Goal: Task Accomplishment & Management: Use online tool/utility

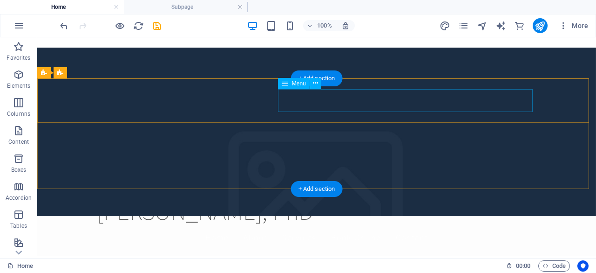
scroll to position [3, 0]
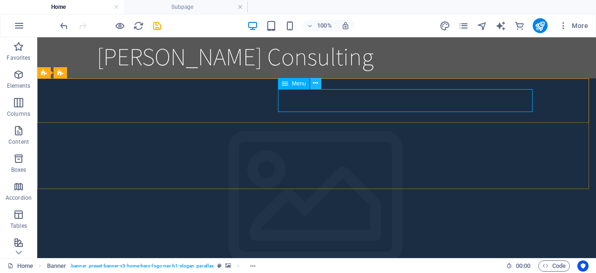
click at [0, 0] on icon at bounding box center [0, 0] width 0 height 0
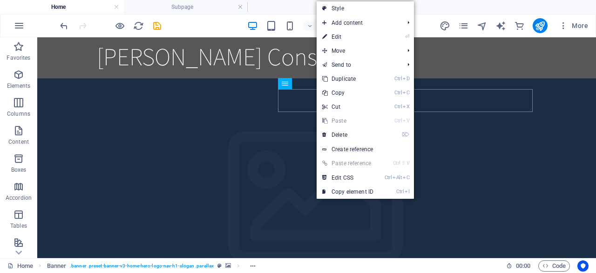
click at [350, 37] on link "⏎ Edit" at bounding box center [348, 37] width 62 height 14
select select
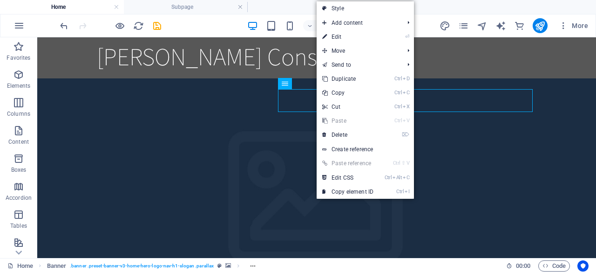
select select
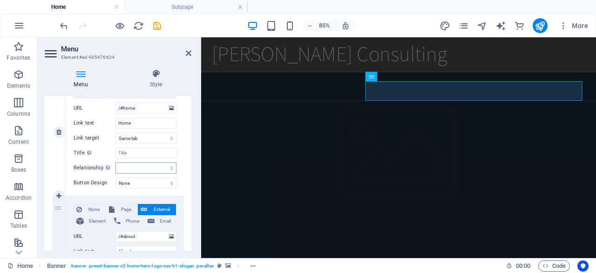
scroll to position [117, 0]
click at [141, 234] on input "/#about" at bounding box center [146, 235] width 61 height 11
type input "/#Wh"
select select
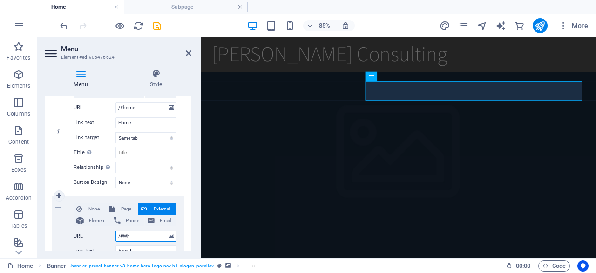
select select
type input "/#"
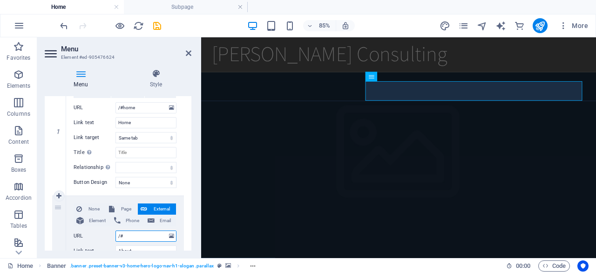
select select
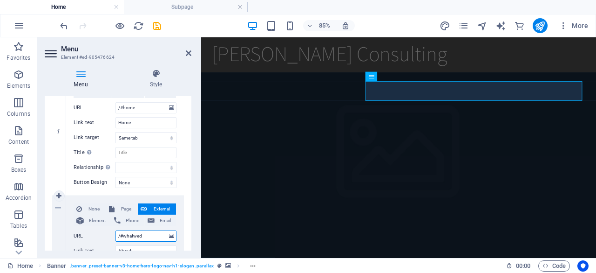
type input "/#whatwedo"
select select
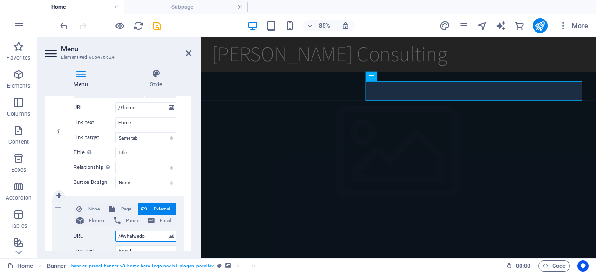
select select
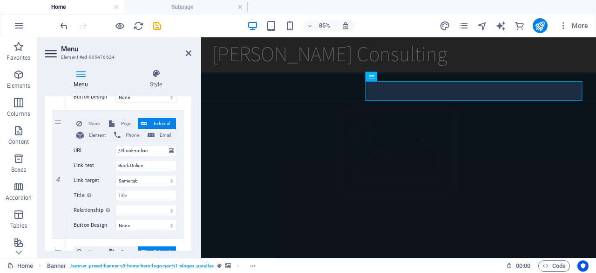
scroll to position [459, 0]
type input "/#whatwedo"
click at [114, 122] on button "Page" at bounding box center [121, 122] width 31 height 11
select select
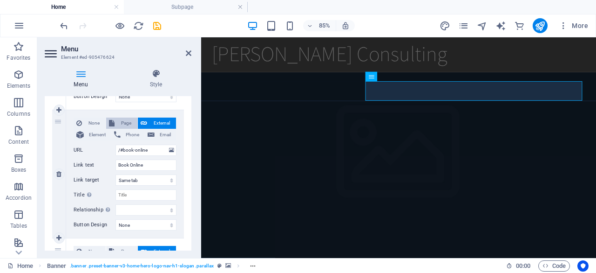
select select
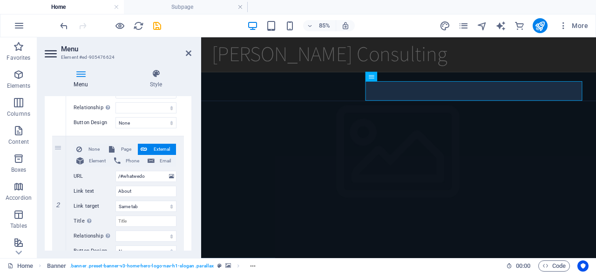
scroll to position [176, 0]
click at [121, 145] on span "Page" at bounding box center [125, 149] width 17 height 11
select select
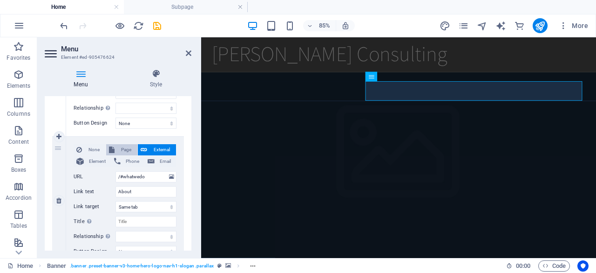
select select
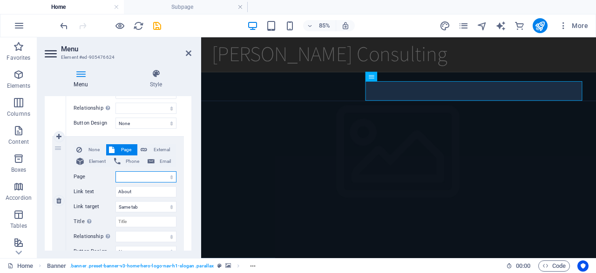
click at [140, 175] on select "Home Subpage Legal Notice Privacy" at bounding box center [146, 176] width 61 height 11
click at [149, 142] on div "None Page External Element Phone Email Page Home Subpage Legal Notice Privacy E…" at bounding box center [125, 201] width 118 height 128
click at [150, 151] on span "External" at bounding box center [161, 149] width 23 height 11
select select
select select "blank"
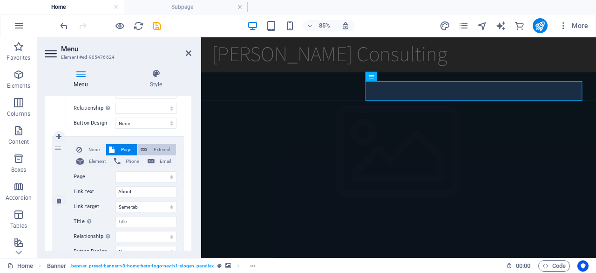
select select
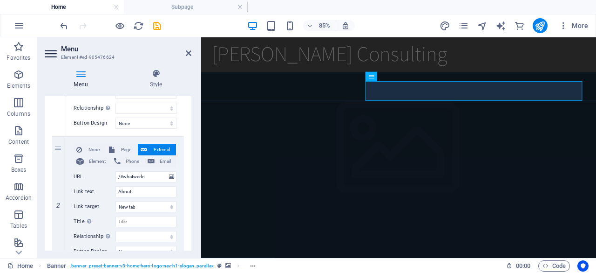
scroll to position [49, 0]
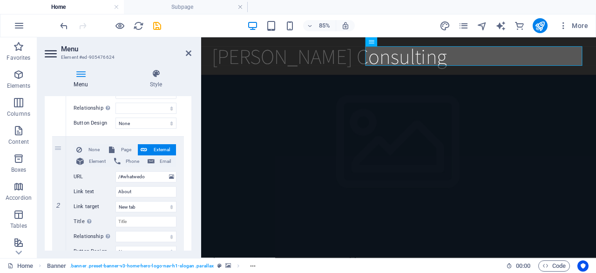
click at [322, 116] on figure at bounding box center [433, 166] width 465 height 259
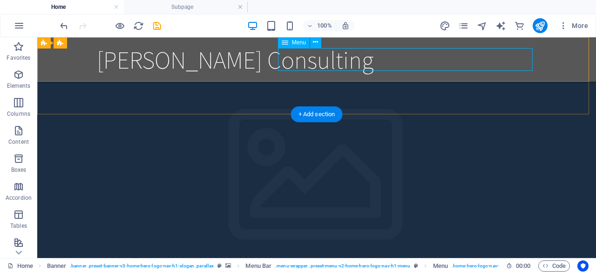
select select
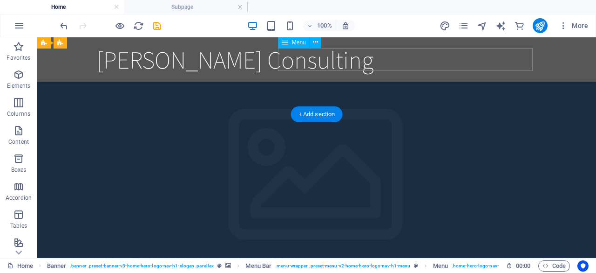
select select
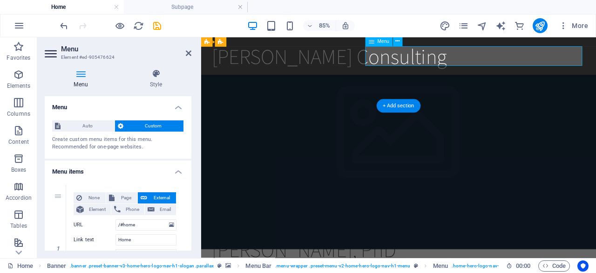
click at [295, 97] on figure at bounding box center [433, 166] width 465 height 259
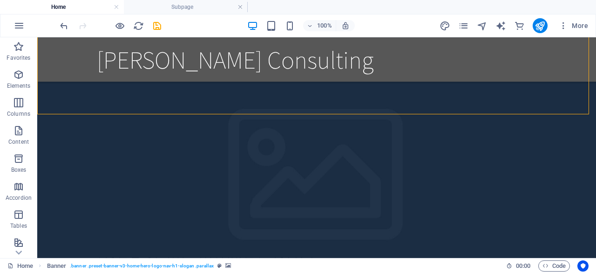
drag, startPoint x: 131, startPoint y: 97, endPoint x: 300, endPoint y: 149, distance: 176.4
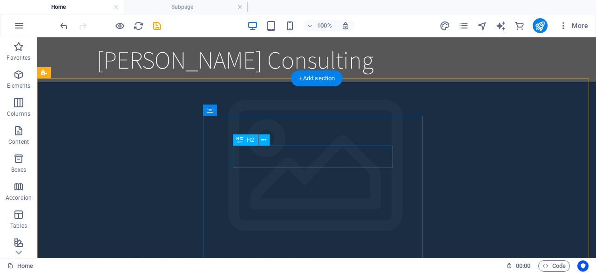
scroll to position [85, 0]
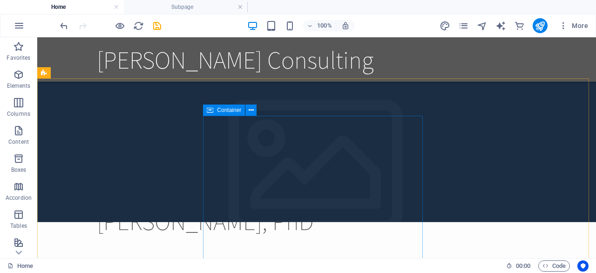
click at [226, 111] on span "Container" at bounding box center [229, 110] width 24 height 6
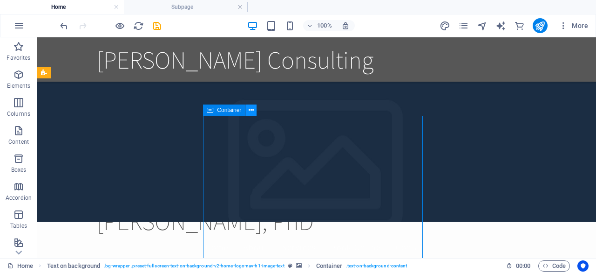
click at [0, 0] on icon at bounding box center [0, 0] width 0 height 0
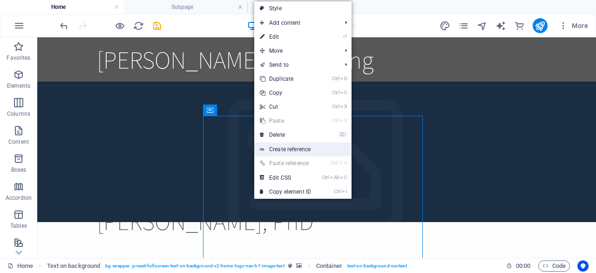
click at [334, 150] on link "Create reference" at bounding box center [302, 149] width 97 height 14
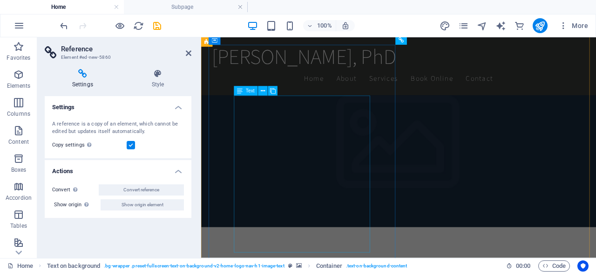
scroll to position [185, 0]
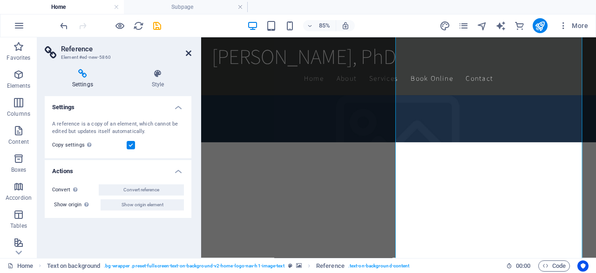
click at [188, 53] on icon at bounding box center [189, 52] width 6 height 7
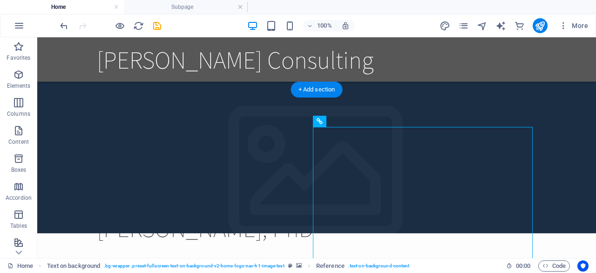
scroll to position [58, 0]
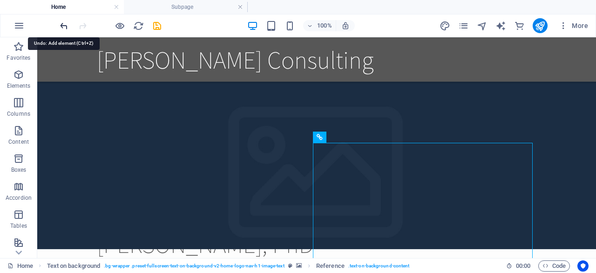
click at [61, 25] on icon "undo" at bounding box center [64, 26] width 11 height 11
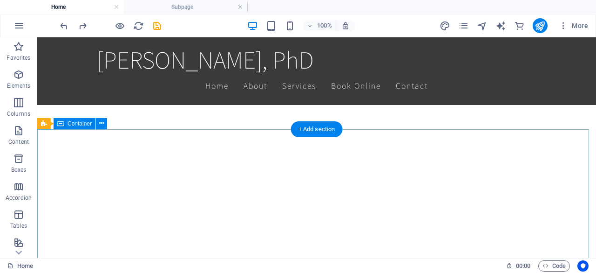
scroll to position [388, 0]
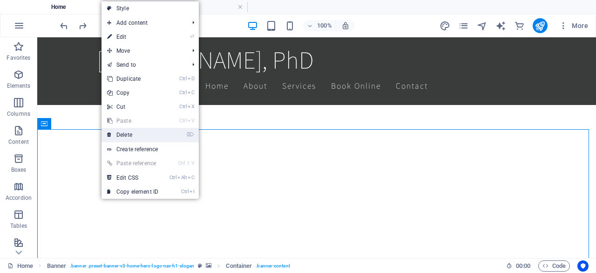
click at [121, 133] on link "⌦ Delete" at bounding box center [133, 135] width 62 height 14
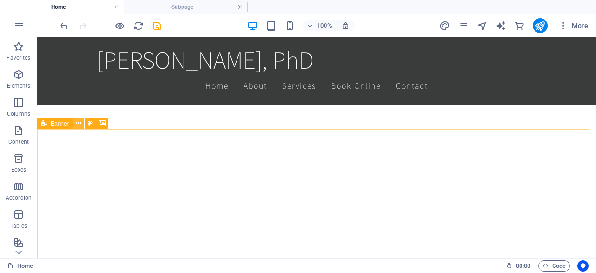
click at [77, 123] on icon at bounding box center [78, 123] width 5 height 10
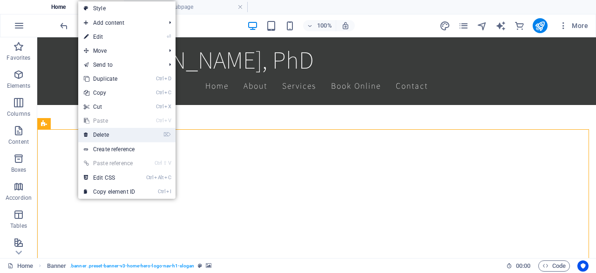
click at [95, 134] on link "⌦ Delete" at bounding box center [109, 135] width 62 height 14
drag, startPoint x: 132, startPoint y: 171, endPoint x: 95, endPoint y: 134, distance: 52.7
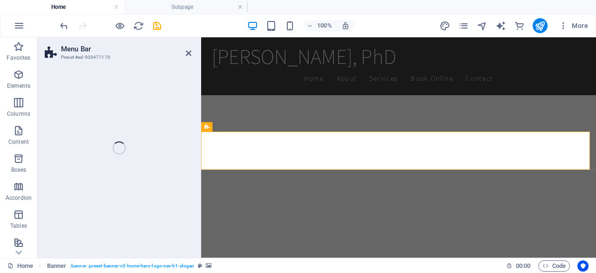
select select "header"
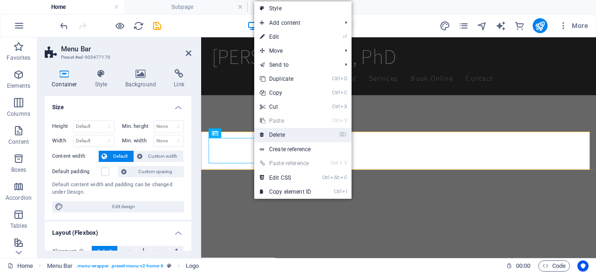
click at [271, 137] on link "⌦ Delete" at bounding box center [285, 135] width 62 height 14
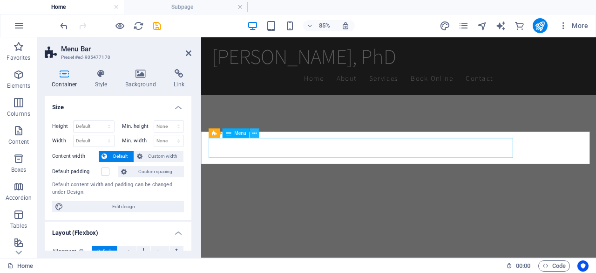
click at [257, 135] on icon at bounding box center [255, 133] width 4 height 8
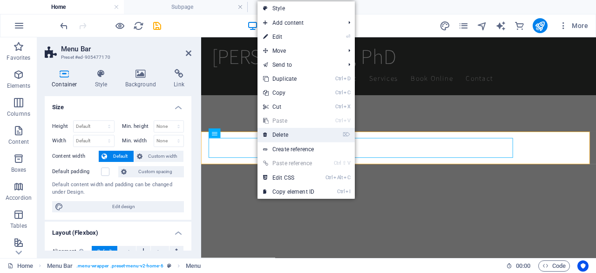
click at [274, 135] on link "⌦ Delete" at bounding box center [289, 135] width 62 height 14
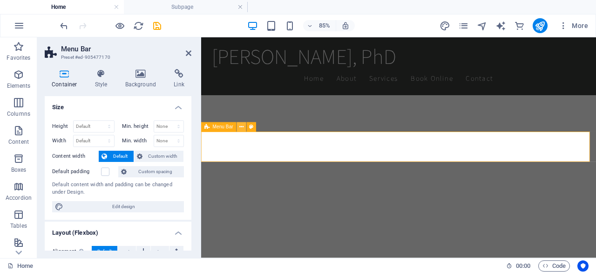
click at [240, 128] on icon at bounding box center [241, 127] width 4 height 8
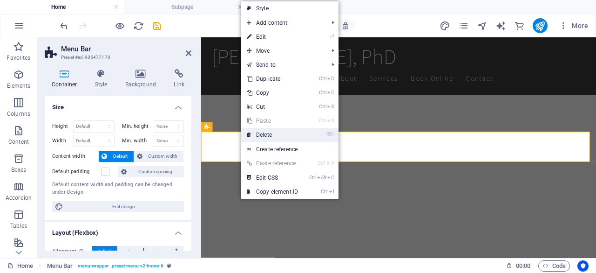
click at [254, 135] on link "⌦ Delete" at bounding box center [272, 135] width 62 height 14
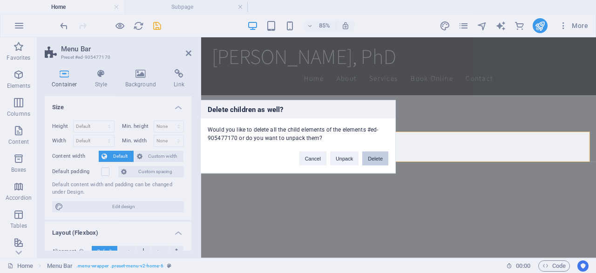
click at [376, 158] on button "Delete" at bounding box center [376, 158] width 26 height 14
drag, startPoint x: 577, startPoint y: 195, endPoint x: 540, endPoint y: 158, distance: 52.7
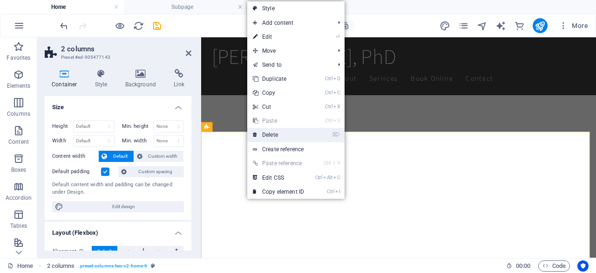
click at [262, 134] on link "⌦ Delete" at bounding box center [278, 135] width 62 height 14
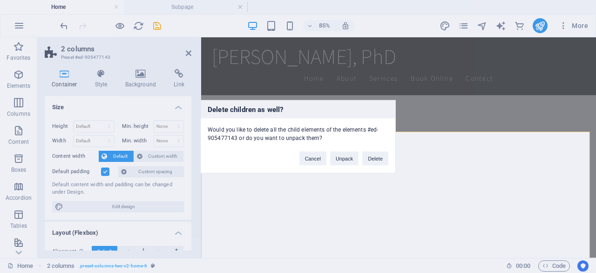
click at [262, 134] on div "Would you like to delete all the child elements of the elements #ed-905477143 o…" at bounding box center [298, 130] width 195 height 24
click at [382, 159] on button "Delete" at bounding box center [376, 158] width 26 height 14
drag, startPoint x: 583, startPoint y: 196, endPoint x: 413, endPoint y: 180, distance: 170.3
select select
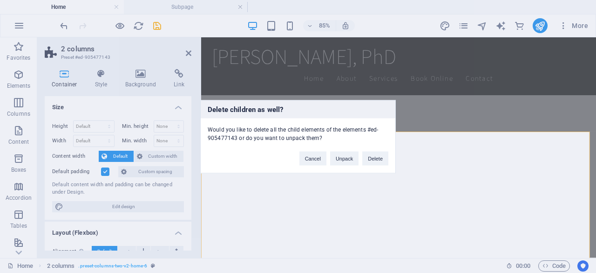
select select
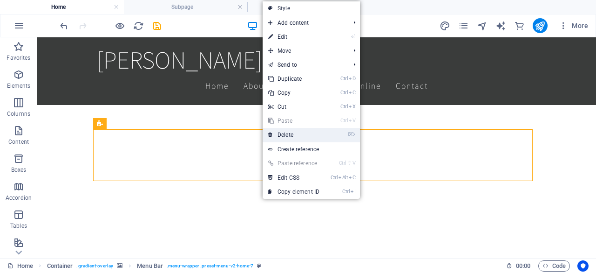
click at [289, 132] on link "⌦ Delete" at bounding box center [294, 135] width 62 height 14
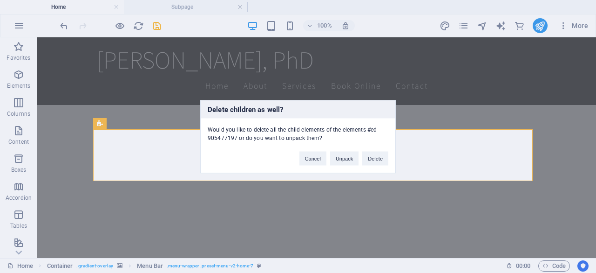
click at [289, 132] on div "Would you like to delete all the child elements of the elements #ed-905477197 o…" at bounding box center [298, 130] width 195 height 24
drag, startPoint x: 371, startPoint y: 157, endPoint x: 334, endPoint y: 120, distance: 52.7
click at [371, 157] on button "Delete" at bounding box center [376, 158] width 26 height 14
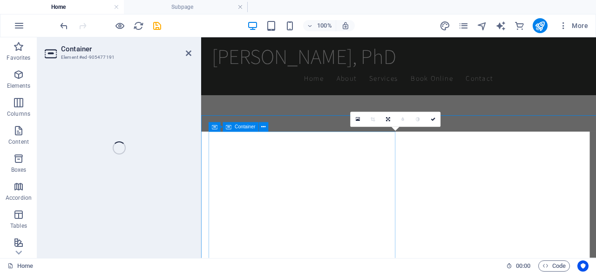
select select "header"
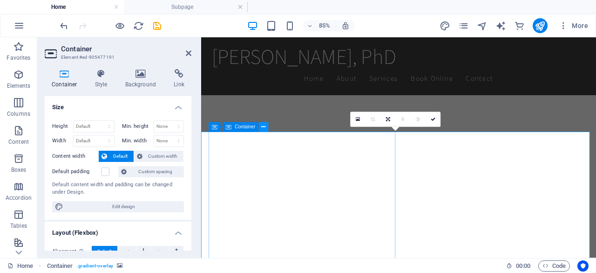
click at [263, 128] on icon at bounding box center [264, 127] width 4 height 8
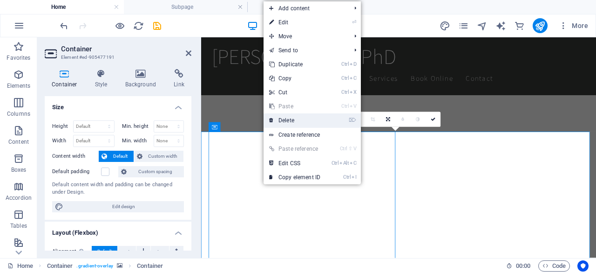
click at [283, 123] on link "⌦ Delete" at bounding box center [295, 120] width 62 height 14
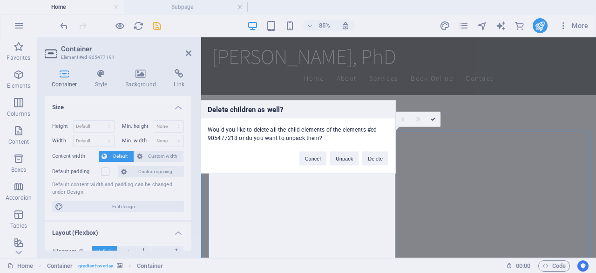
click at [283, 123] on div "Would you like to delete all the child elements of the elements #ed-905477218 o…" at bounding box center [298, 130] width 195 height 24
click at [378, 158] on button "Delete" at bounding box center [376, 158] width 26 height 14
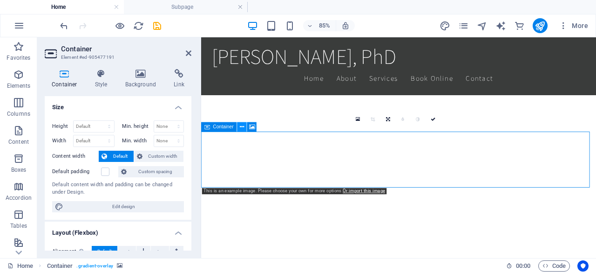
click at [241, 129] on icon at bounding box center [242, 127] width 4 height 8
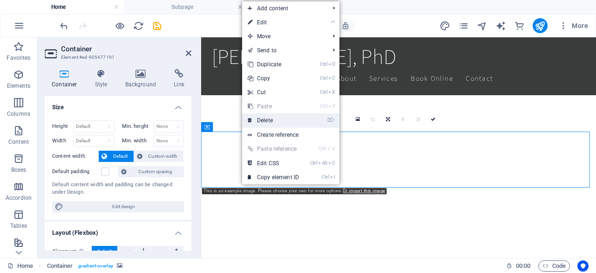
click at [259, 119] on link "⌦ Delete" at bounding box center [273, 120] width 62 height 14
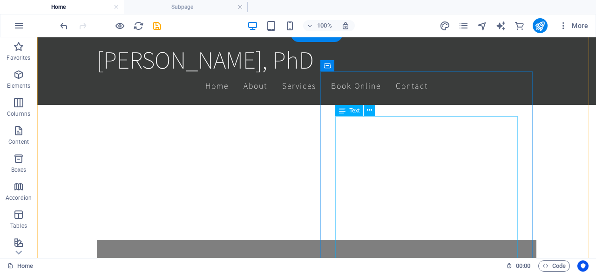
scroll to position [493, 0]
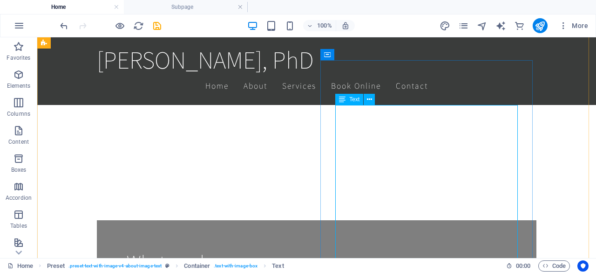
drag, startPoint x: 438, startPoint y: 208, endPoint x: 265, endPoint y: 136, distance: 188.0
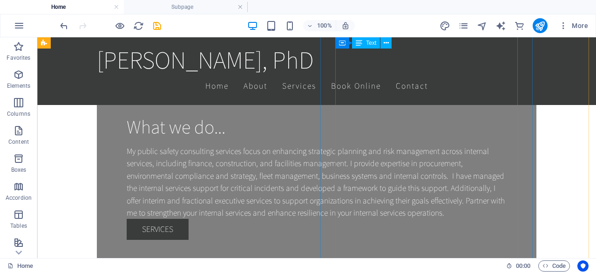
scroll to position [560, 0]
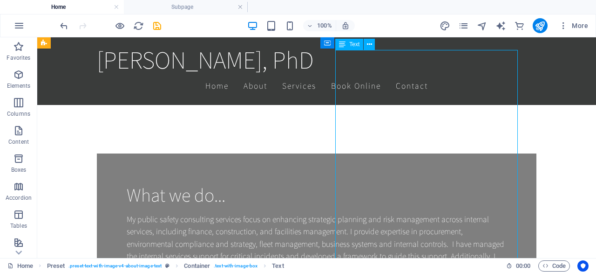
scroll to position [484, 0]
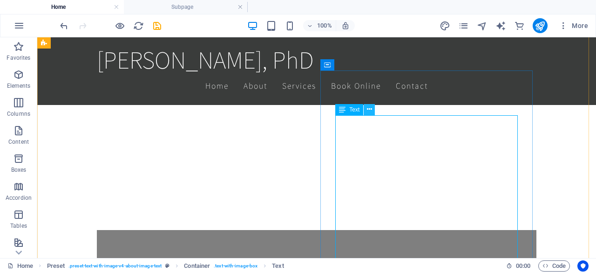
click at [371, 108] on icon at bounding box center [369, 109] width 5 height 10
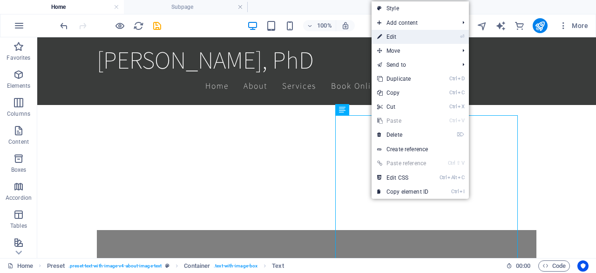
click at [404, 36] on link "⏎ Edit" at bounding box center [403, 37] width 62 height 14
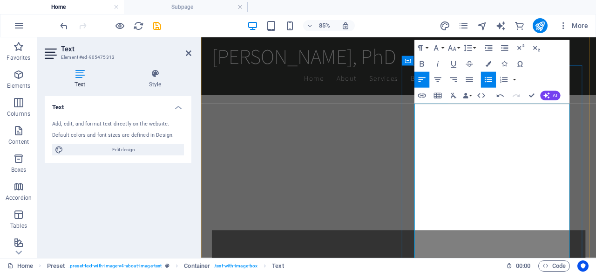
scroll to position [503, 0]
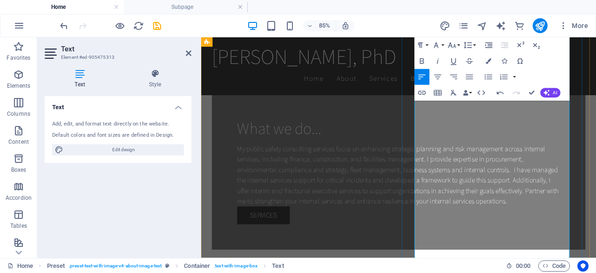
scroll to position [648, 0]
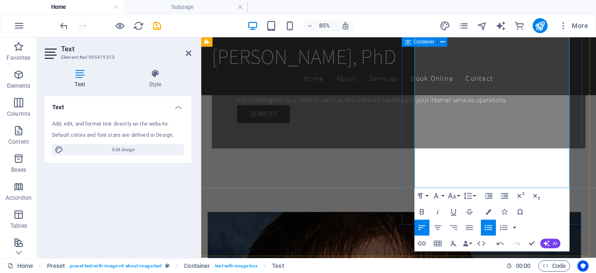
scroll to position [861, 0]
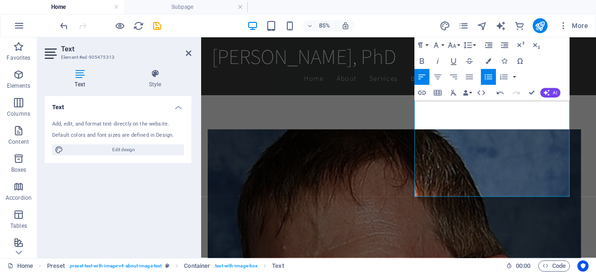
click at [490, 81] on icon "button" at bounding box center [488, 76] width 9 height 9
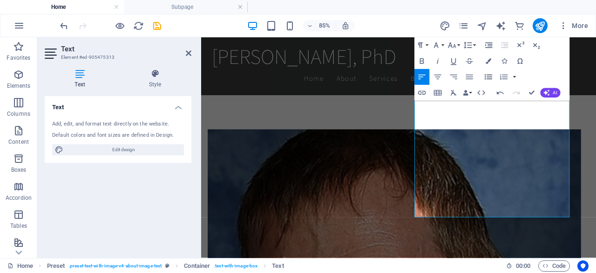
click at [493, 73] on icon "button" at bounding box center [488, 76] width 9 height 9
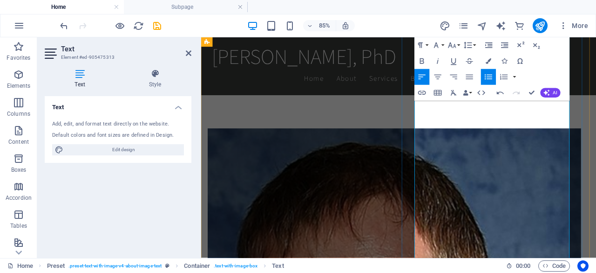
scroll to position [881, 0]
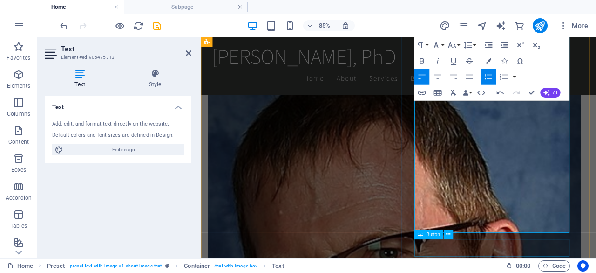
scroll to position [978, 0]
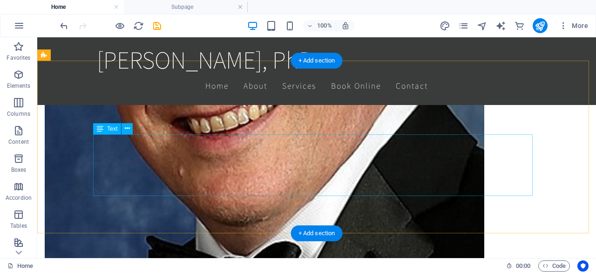
scroll to position [1150, 0]
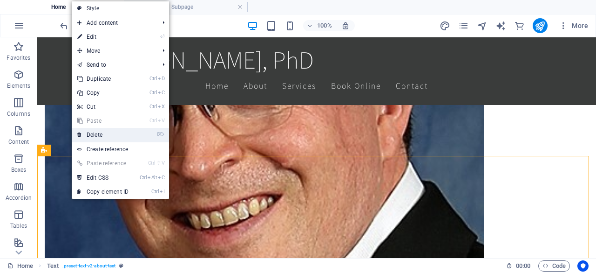
click at [93, 136] on link "⌦ Delete" at bounding box center [103, 135] width 62 height 14
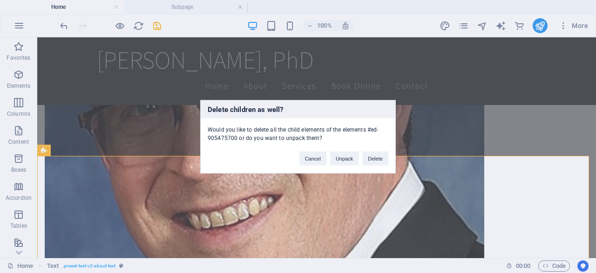
click at [93, 136] on div "Delete children as well? Would you like to delete all the child elements of the…" at bounding box center [298, 136] width 596 height 273
click at [371, 154] on button "Delete" at bounding box center [376, 158] width 26 height 14
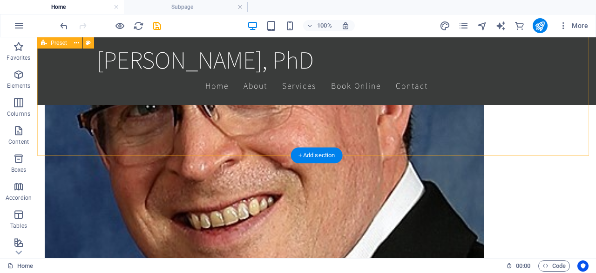
drag, startPoint x: 408, startPoint y: 192, endPoint x: 371, endPoint y: 154, distance: 52.7
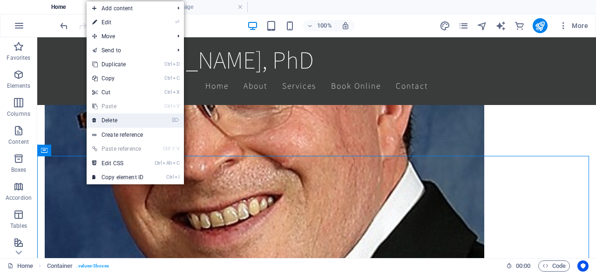
click at [113, 122] on link "⌦ Delete" at bounding box center [118, 120] width 62 height 14
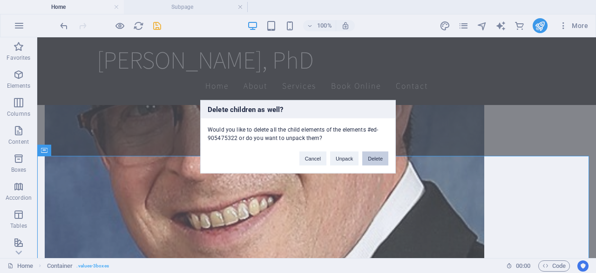
click at [382, 160] on button "Delete" at bounding box center [376, 158] width 26 height 14
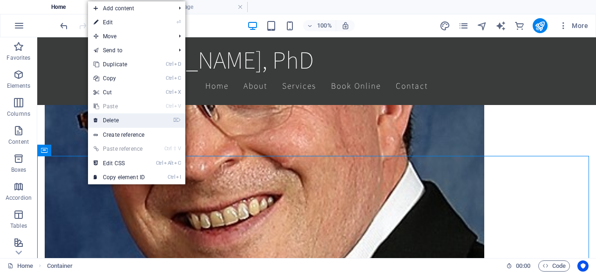
click at [110, 125] on link "⌦ Delete" at bounding box center [119, 120] width 62 height 14
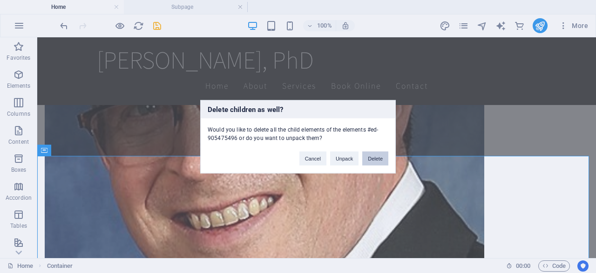
click at [385, 156] on button "Delete" at bounding box center [376, 158] width 26 height 14
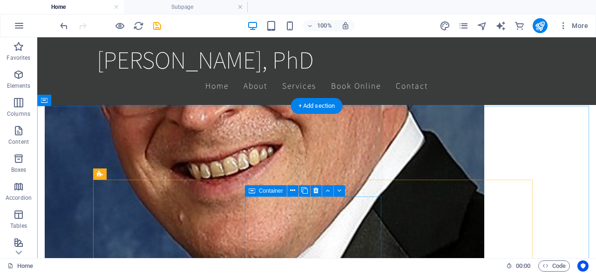
scroll to position [1201, 0]
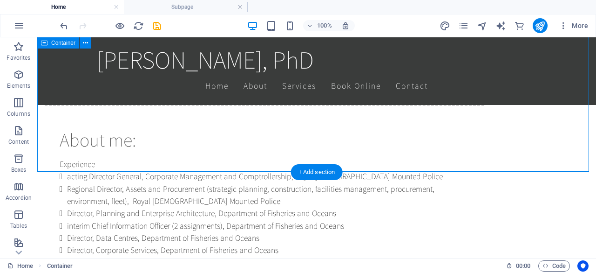
scroll to position [1643, 0]
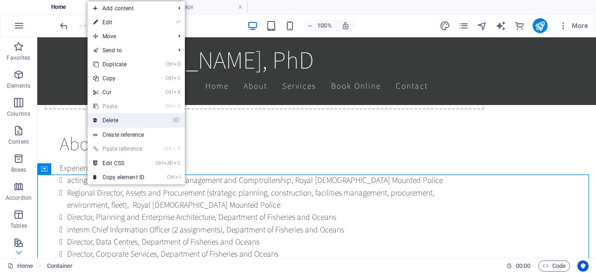
click at [113, 119] on link "⌦ Delete" at bounding box center [119, 120] width 62 height 14
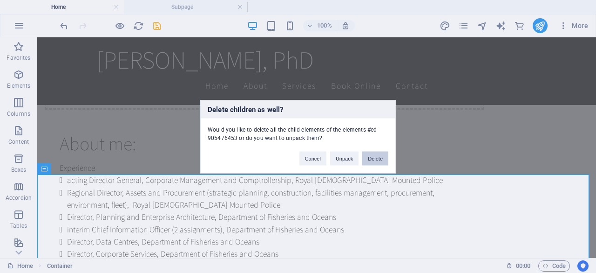
click at [375, 161] on button "Delete" at bounding box center [376, 158] width 26 height 14
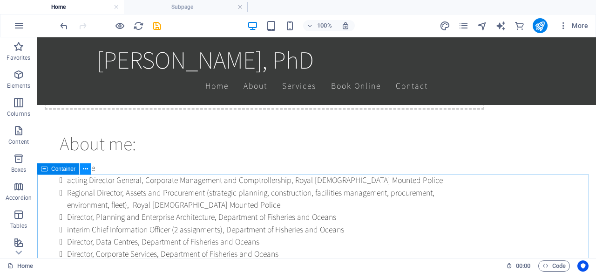
click at [0, 0] on icon at bounding box center [0, 0] width 0 height 0
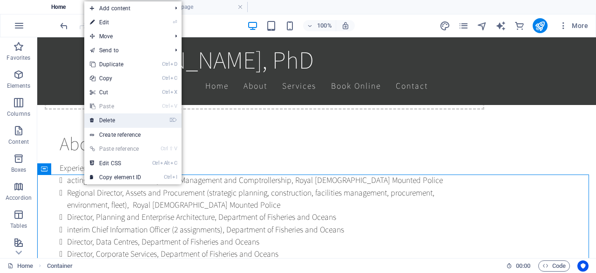
click at [120, 120] on link "⌦ Delete" at bounding box center [115, 120] width 62 height 14
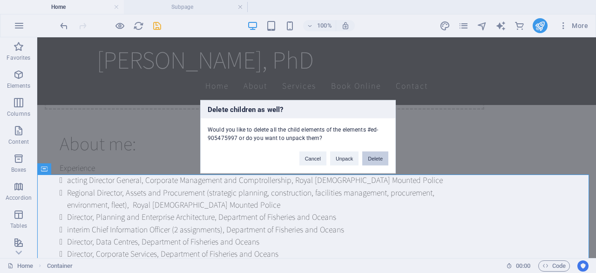
click at [383, 159] on button "Delete" at bounding box center [376, 158] width 26 height 14
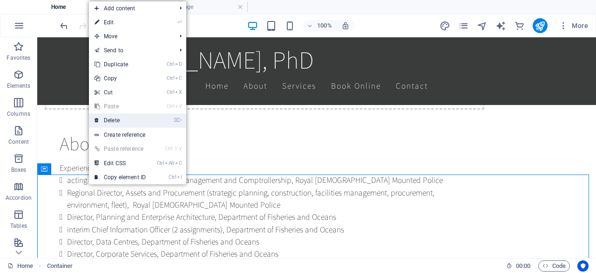
click at [121, 119] on link "⌦ Delete" at bounding box center [120, 120] width 62 height 14
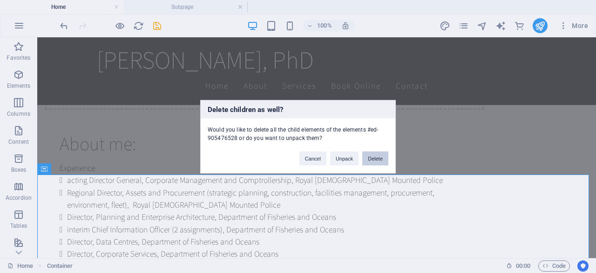
click at [376, 156] on button "Delete" at bounding box center [376, 158] width 26 height 14
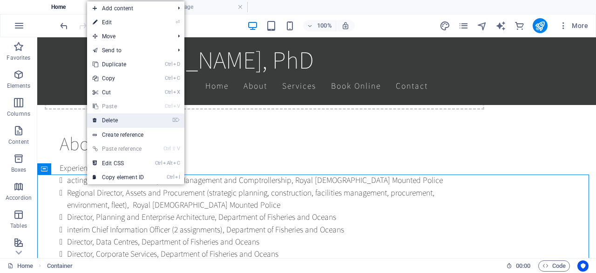
click at [117, 116] on link "⌦ Delete" at bounding box center [118, 120] width 62 height 14
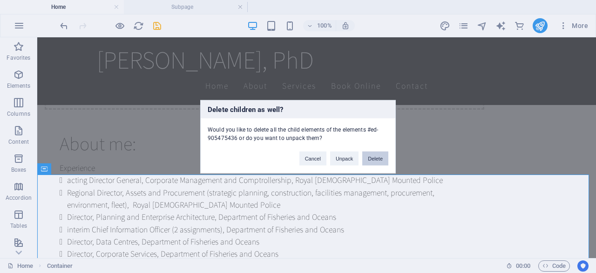
click at [383, 160] on button "Delete" at bounding box center [376, 158] width 26 height 14
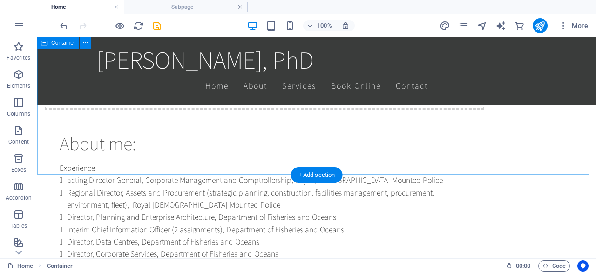
drag, startPoint x: 420, startPoint y: 197, endPoint x: 383, endPoint y: 160, distance: 52.7
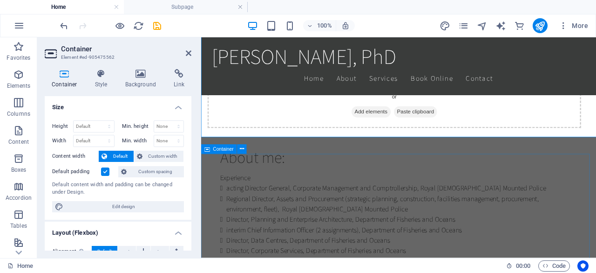
scroll to position [1663, 0]
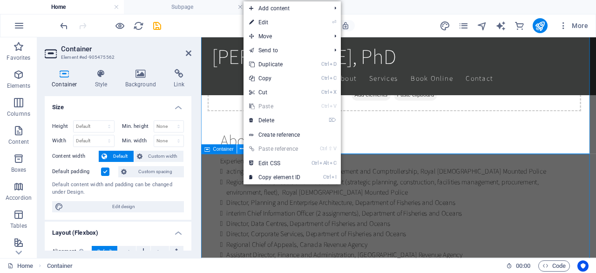
scroll to position [1643, 0]
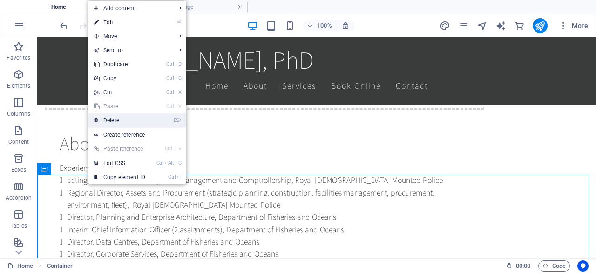
click at [105, 120] on link "⌦ Delete" at bounding box center [120, 120] width 62 height 14
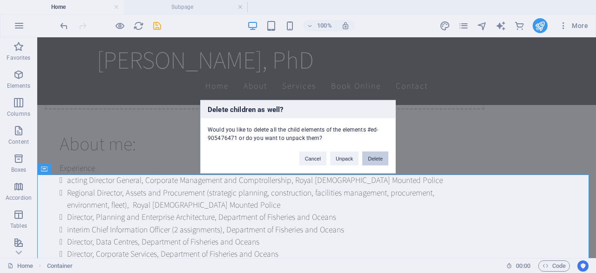
click at [370, 157] on button "Delete" at bounding box center [376, 158] width 26 height 14
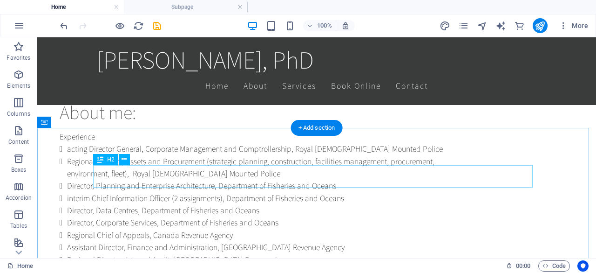
scroll to position [1666, 0]
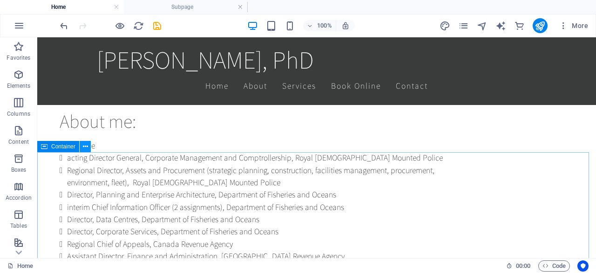
click at [85, 146] on icon at bounding box center [85, 147] width 5 height 10
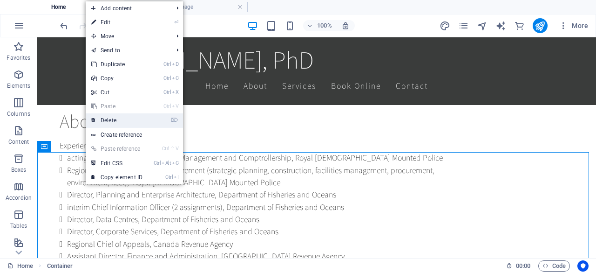
click at [103, 120] on link "⌦ Delete" at bounding box center [117, 120] width 62 height 14
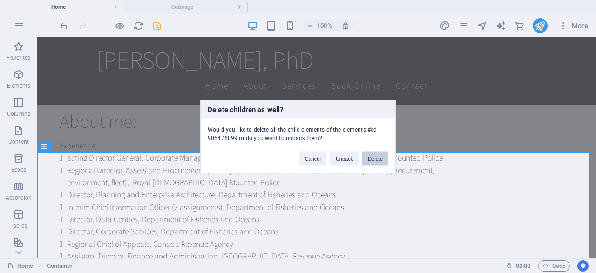
drag, startPoint x: 377, startPoint y: 157, endPoint x: 340, endPoint y: 120, distance: 52.7
click at [377, 157] on button "Delete" at bounding box center [376, 158] width 26 height 14
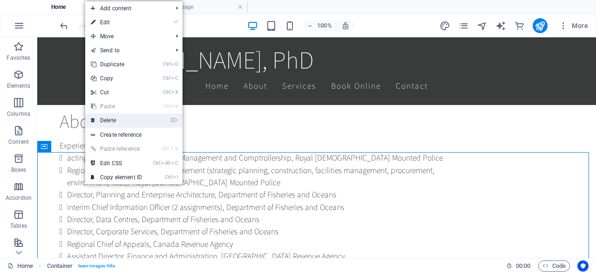
click at [110, 120] on link "⌦ Delete" at bounding box center [116, 120] width 62 height 14
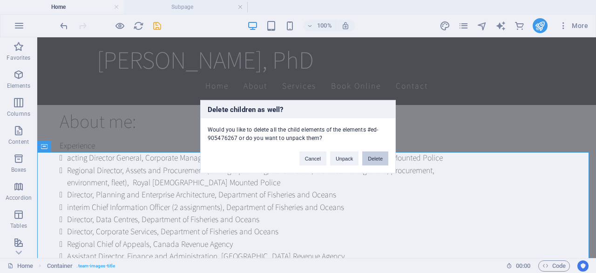
click at [377, 155] on button "Delete" at bounding box center [376, 158] width 26 height 14
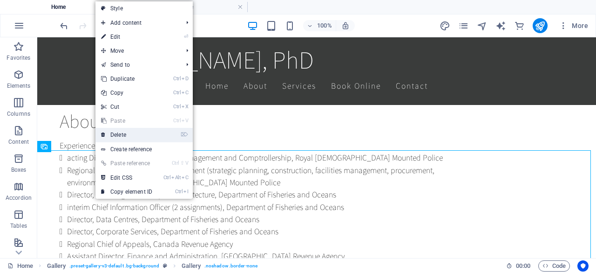
click at [133, 132] on link "⌦ Delete" at bounding box center [127, 135] width 62 height 14
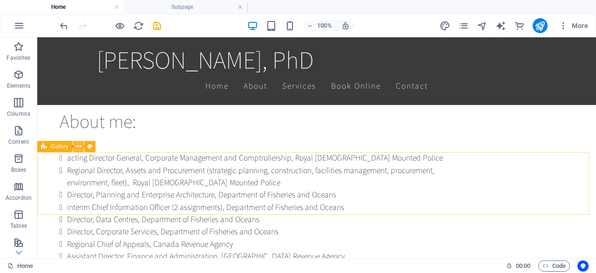
click at [81, 147] on button at bounding box center [78, 146] width 11 height 11
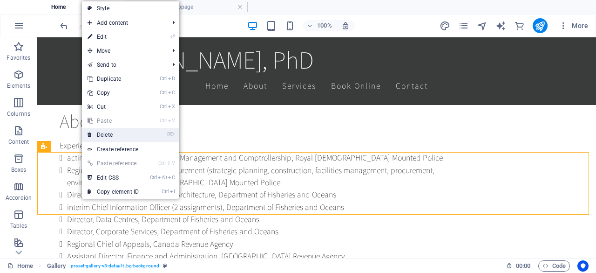
click at [107, 131] on link "⌦ Delete" at bounding box center [113, 135] width 62 height 14
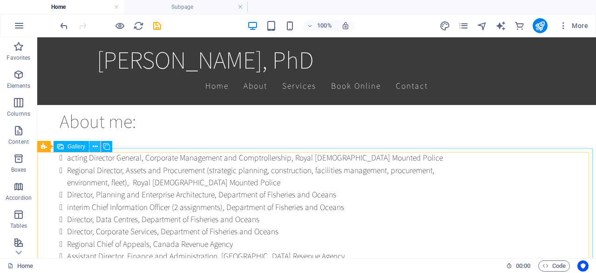
click at [94, 147] on icon at bounding box center [95, 147] width 5 height 10
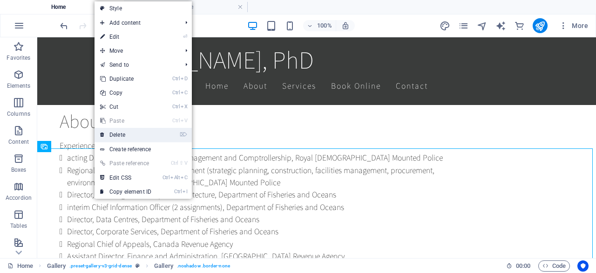
click at [114, 133] on link "⌦ Delete" at bounding box center [126, 135] width 62 height 14
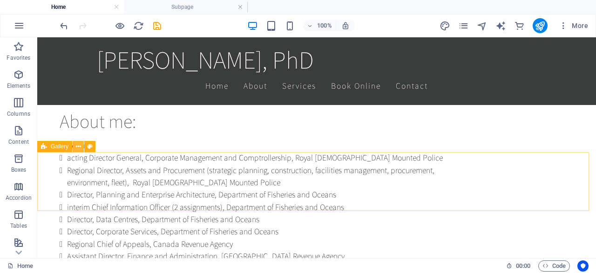
click at [76, 142] on icon at bounding box center [78, 147] width 5 height 10
click at [76, 150] on icon at bounding box center [78, 147] width 5 height 10
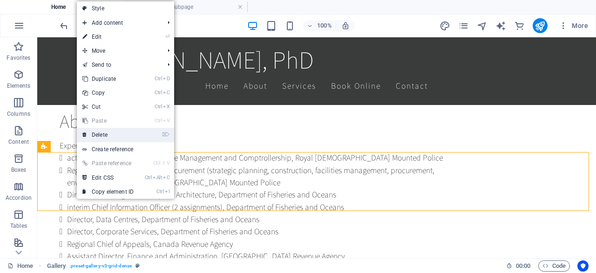
click at [95, 136] on link "⌦ Delete" at bounding box center [108, 135] width 62 height 14
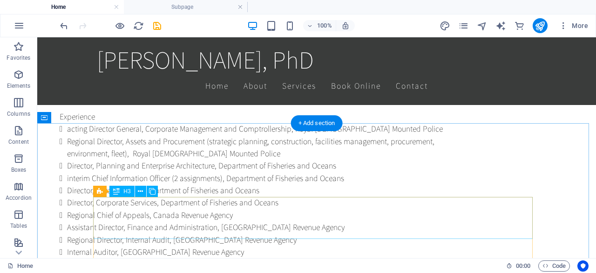
scroll to position [1704, 0]
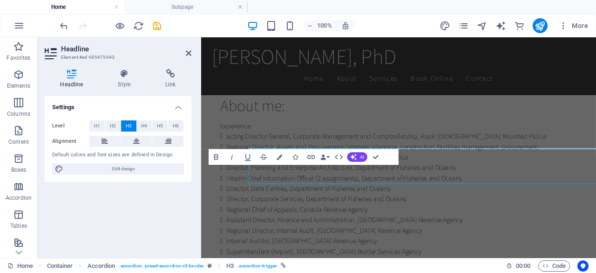
scroll to position [1724, 0]
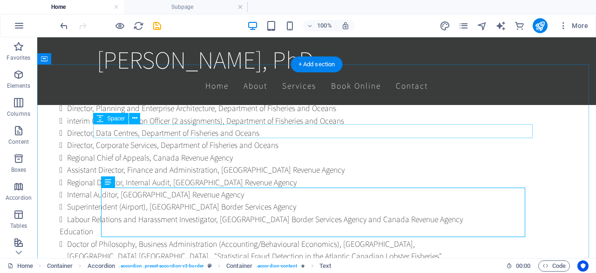
scroll to position [1754, 0]
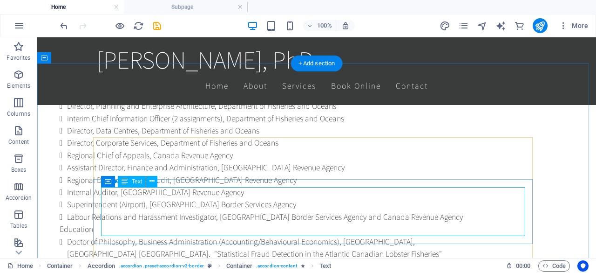
click at [136, 204] on div "H2 Banner Container Menu Bar Menu Bar Logo H3 Spacer Spacer Menu Menu Bar Logo …" at bounding box center [316, 147] width 559 height 220
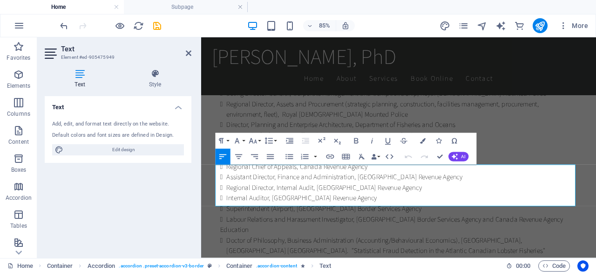
scroll to position [1774, 0]
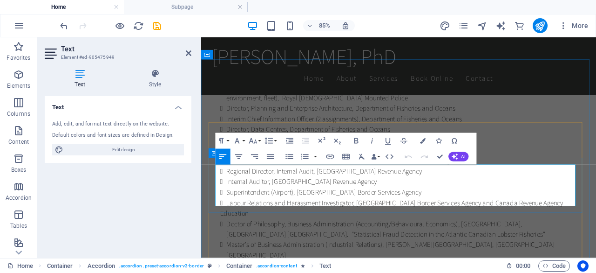
drag, startPoint x: 270, startPoint y: 228, endPoint x: 215, endPoint y: 187, distance: 68.9
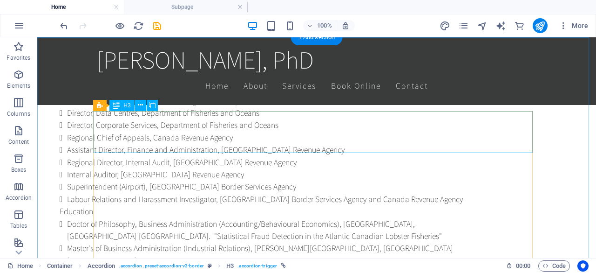
scroll to position [1791, 0]
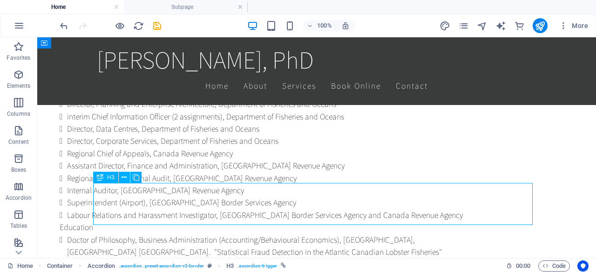
scroll to position [1810, 0]
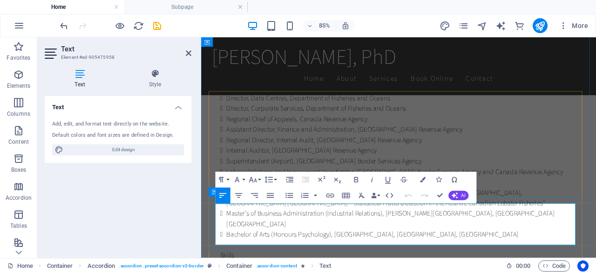
drag, startPoint x: 279, startPoint y: 274, endPoint x: 217, endPoint y: 232, distance: 75.1
